Goal: Transaction & Acquisition: Purchase product/service

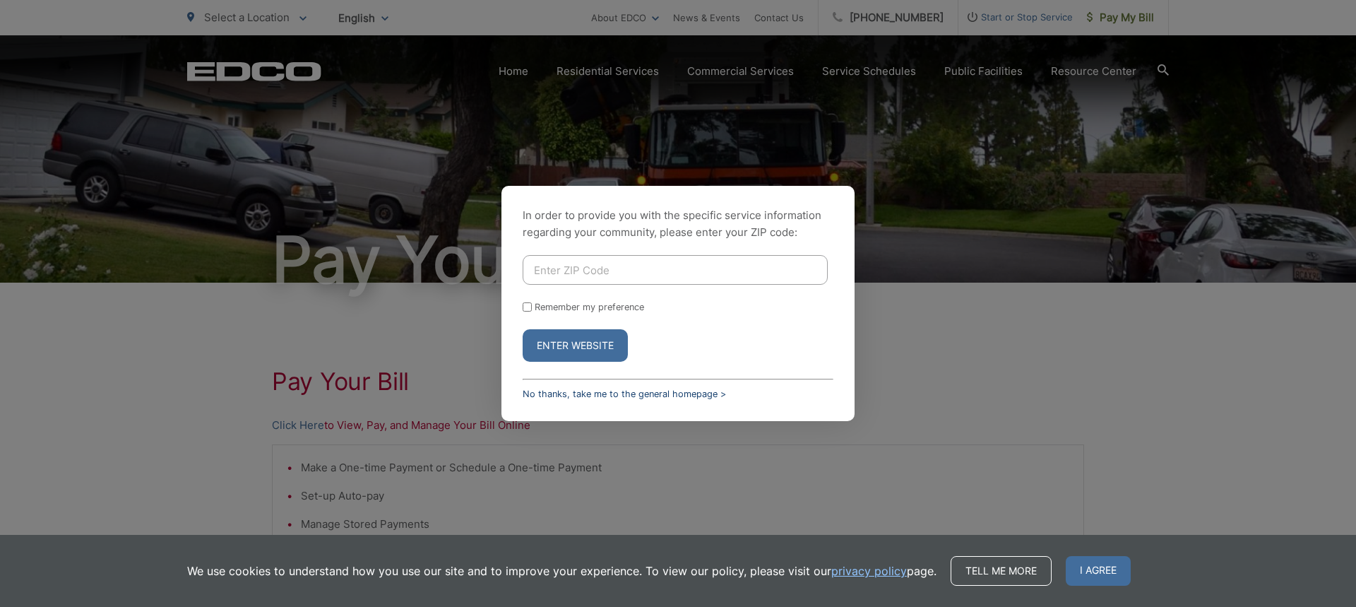
click at [593, 392] on link "No thanks, take me to the general homepage >" at bounding box center [624, 393] width 203 height 11
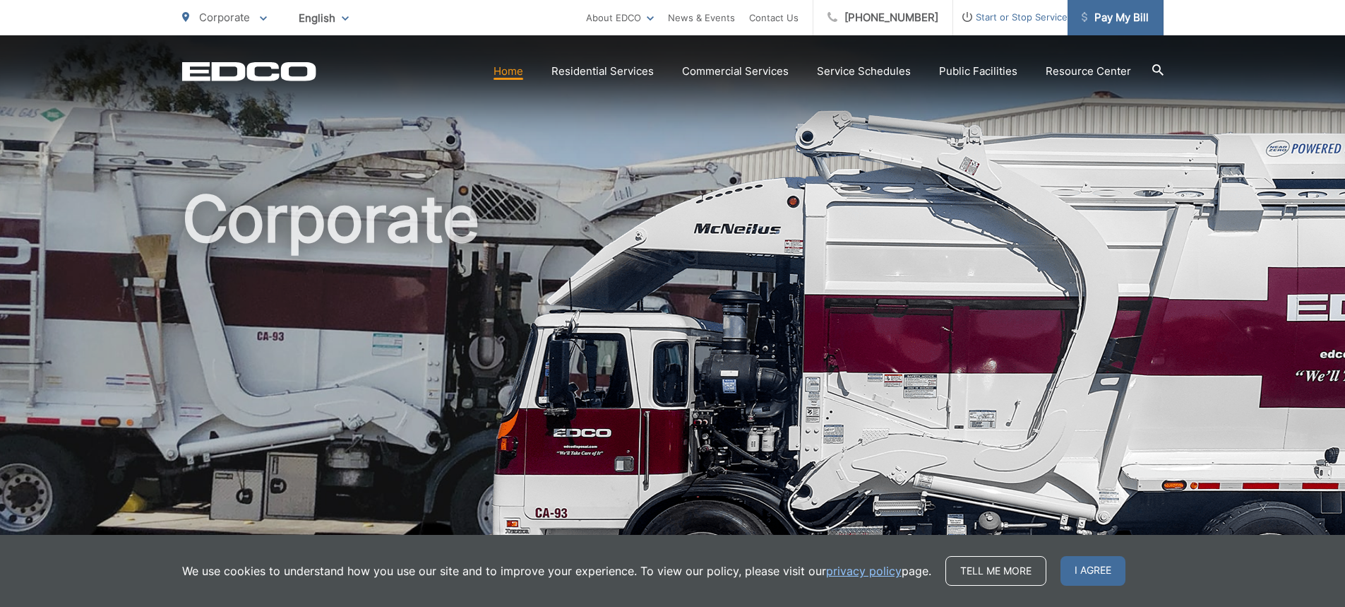
click at [1121, 10] on span "Pay My Bill" at bounding box center [1115, 17] width 67 height 17
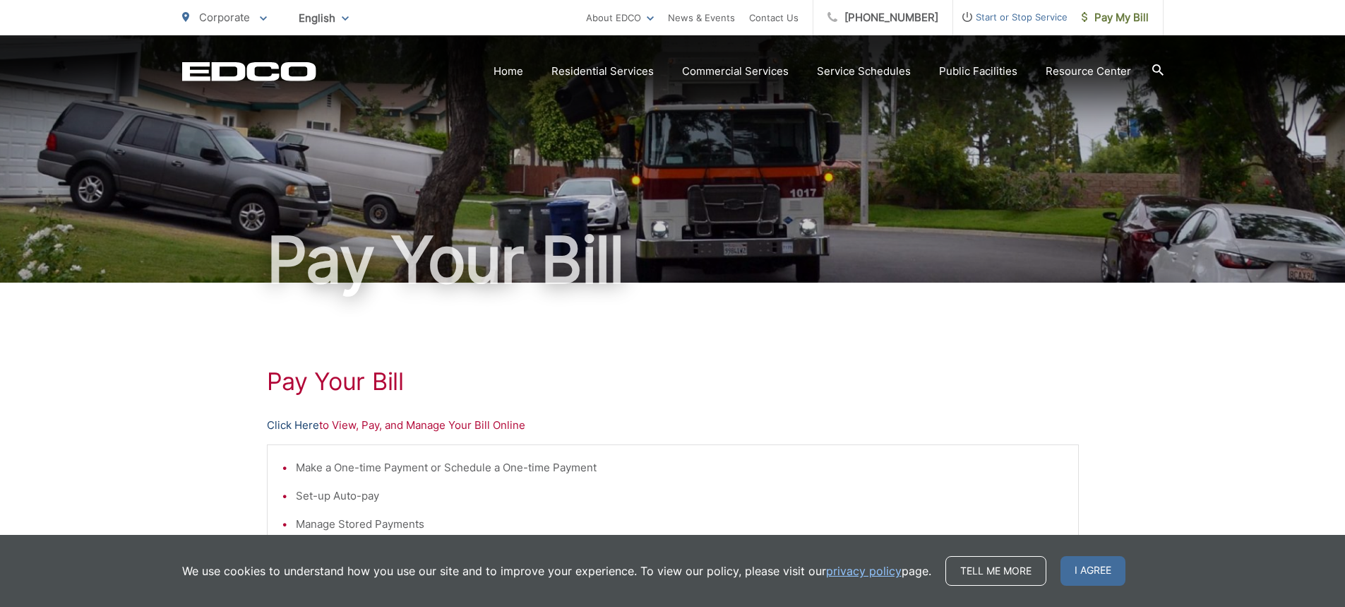
click at [292, 426] on link "Click Here" at bounding box center [293, 425] width 52 height 17
click at [306, 425] on link "Click Here" at bounding box center [293, 425] width 52 height 17
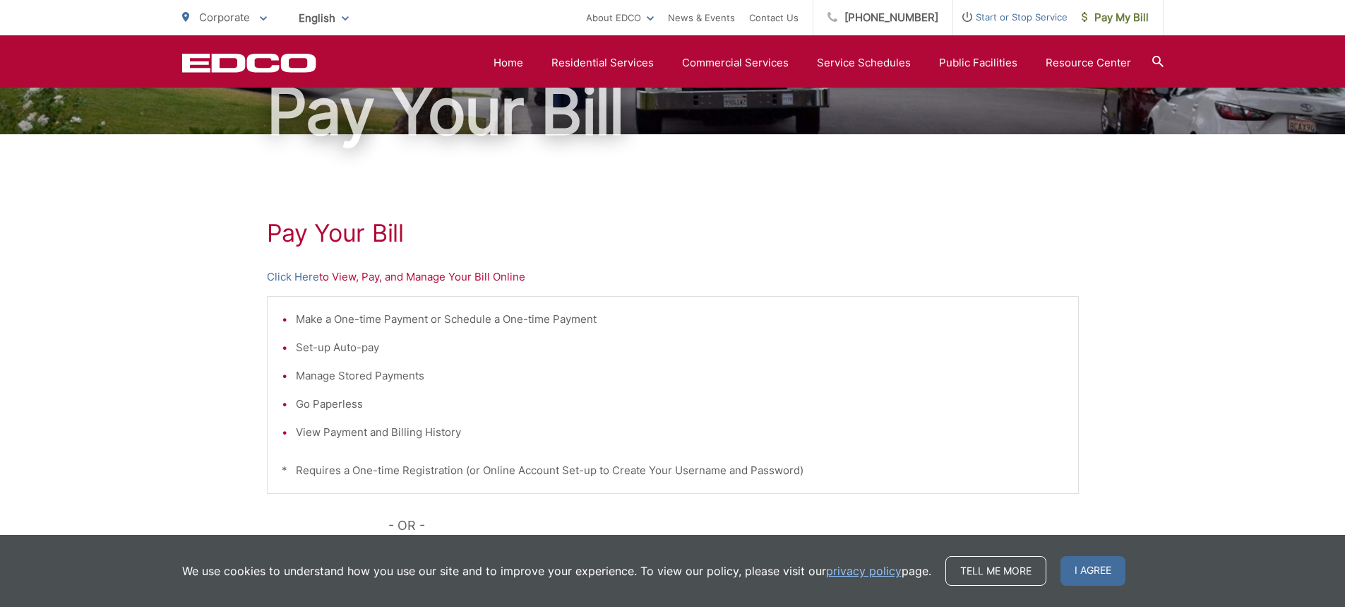
scroll to position [118, 0]
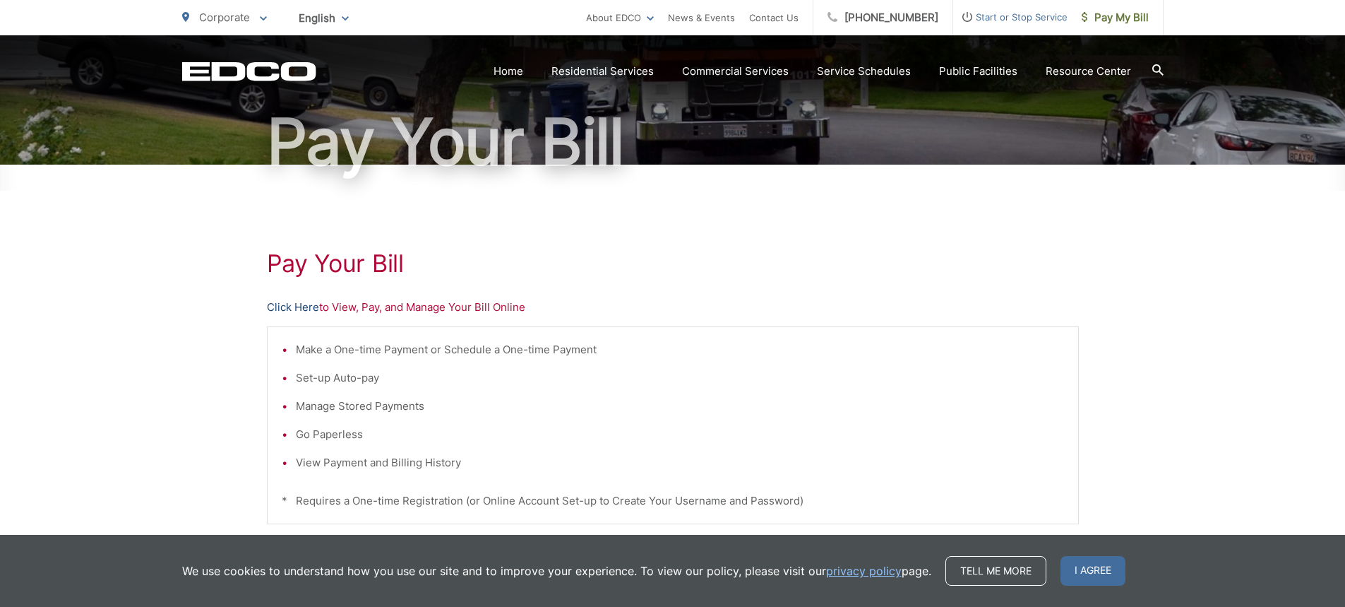
click at [283, 305] on link "Click Here" at bounding box center [293, 307] width 52 height 17
